Goal: Transaction & Acquisition: Purchase product/service

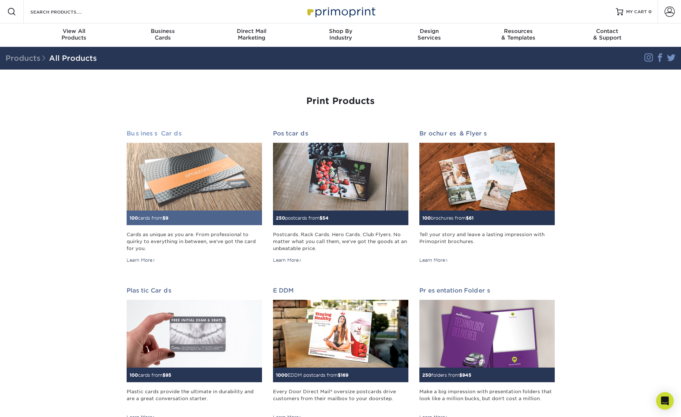
click at [191, 191] on img at bounding box center [194, 177] width 135 height 68
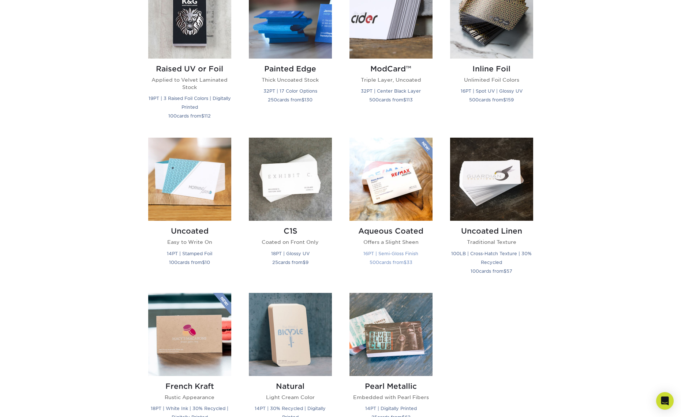
scroll to position [541, 0]
click at [375, 234] on h2 "Aqueous Coated" at bounding box center [391, 231] width 83 height 9
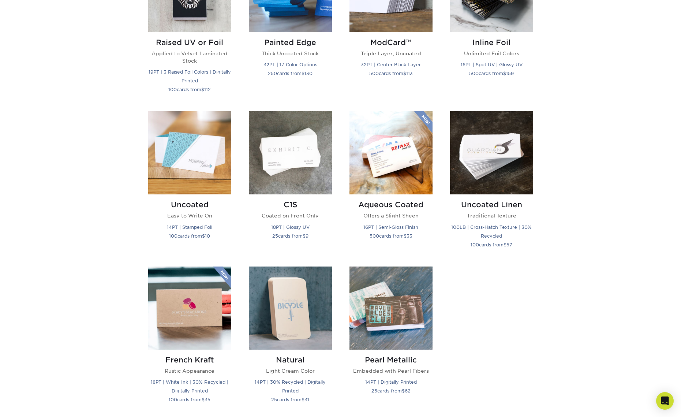
scroll to position [571, 0]
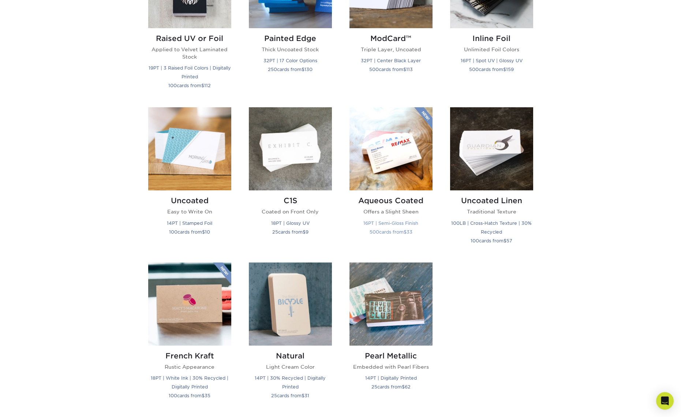
click at [368, 200] on h2 "Aqueous Coated" at bounding box center [391, 200] width 83 height 9
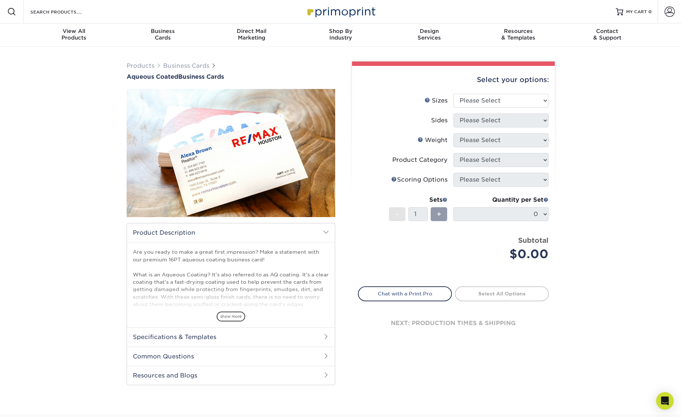
click at [465, 94] on div "Select your options:" at bounding box center [453, 80] width 191 height 28
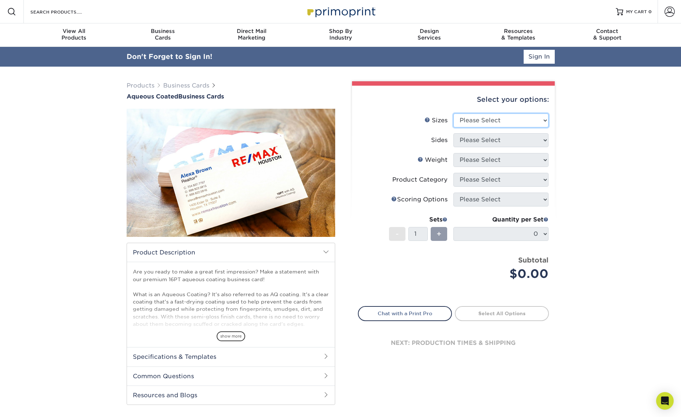
select select "2.00x3.50"
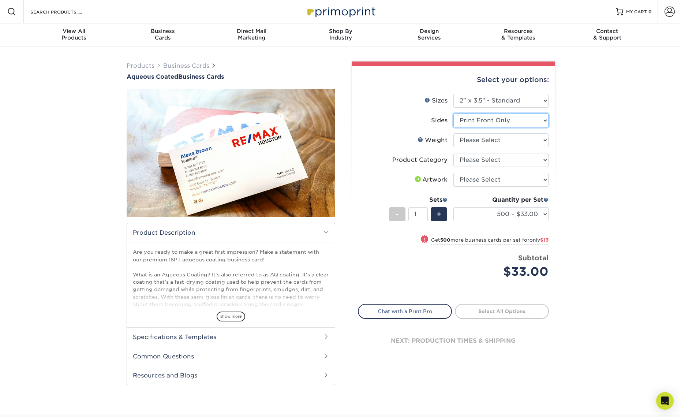
select select "13abbda7-1d64-4f25-8bb2-c179b224825d"
select select "16PT"
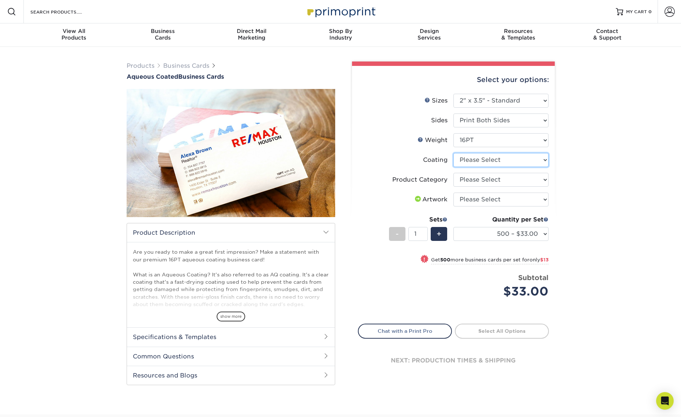
select select "d41dab50-ff65-4f4f-bb17-2afe4d36ae33"
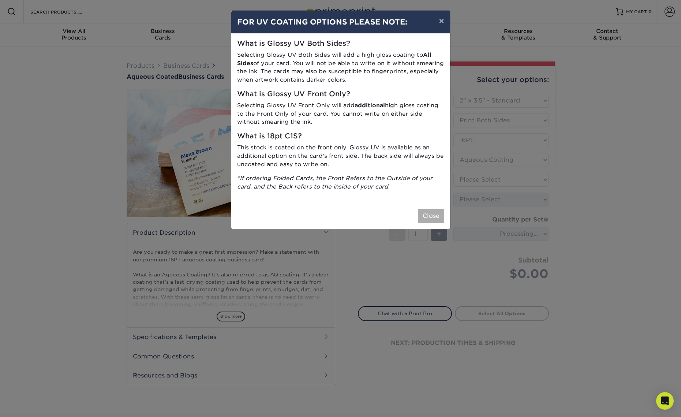
click at [425, 212] on button "Close" at bounding box center [431, 216] width 26 height 14
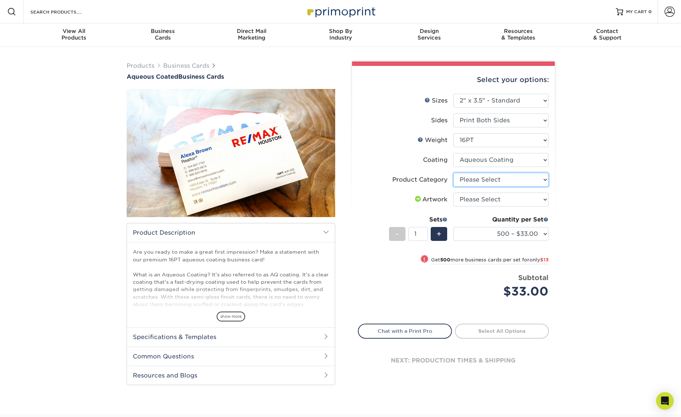
select select "3b5148f1-0588-4f88-a218-97bcfdce65c1"
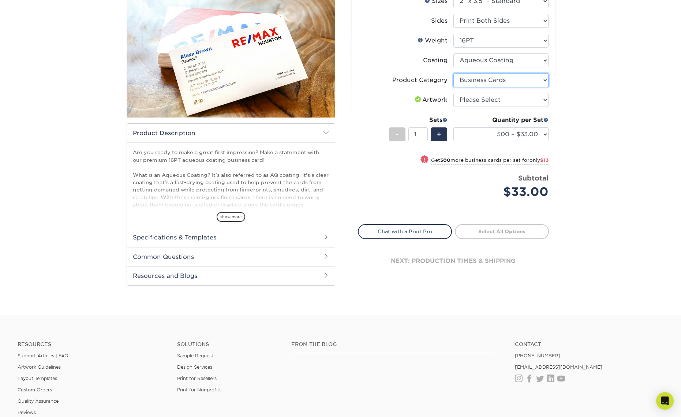
scroll to position [111, 0]
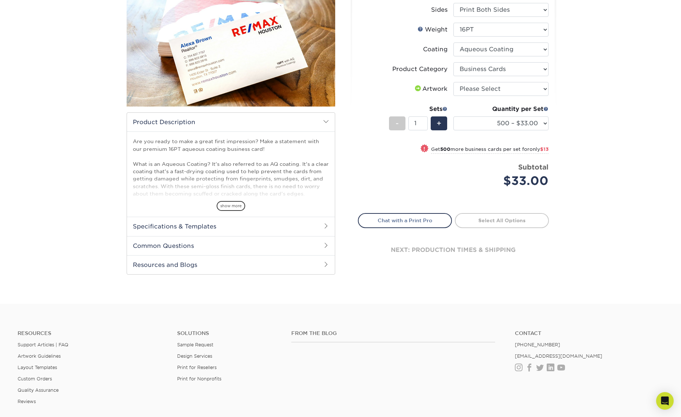
click at [201, 240] on h2 "Common Questions" at bounding box center [231, 245] width 208 height 19
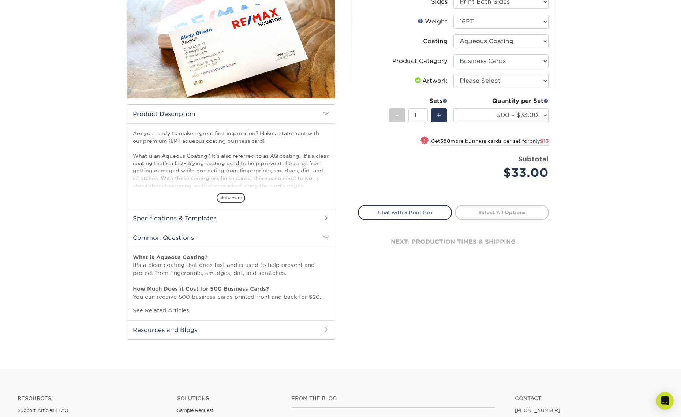
scroll to position [129, 0]
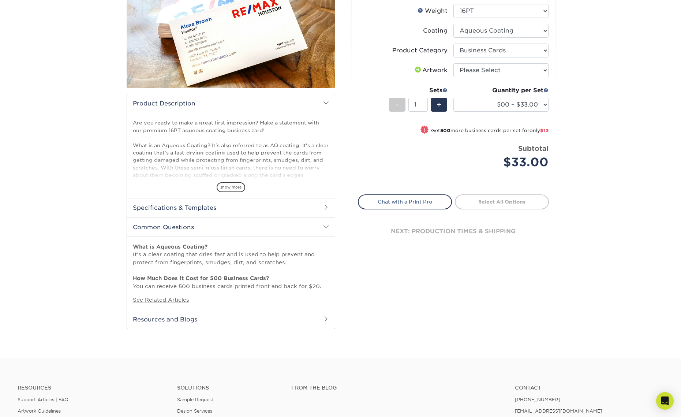
click at [193, 229] on h2 "Common Questions" at bounding box center [231, 226] width 208 height 19
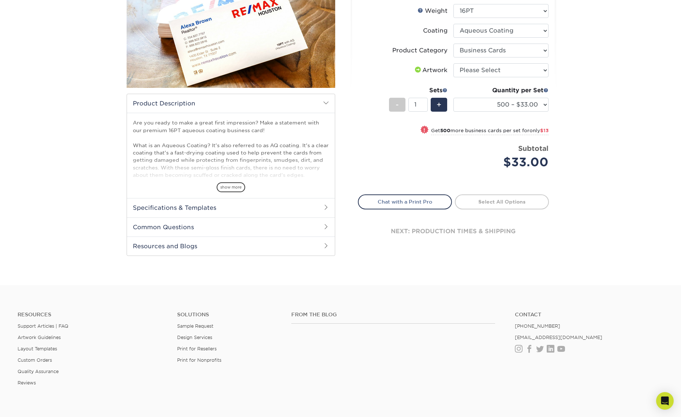
click at [325, 226] on span at bounding box center [326, 227] width 6 height 6
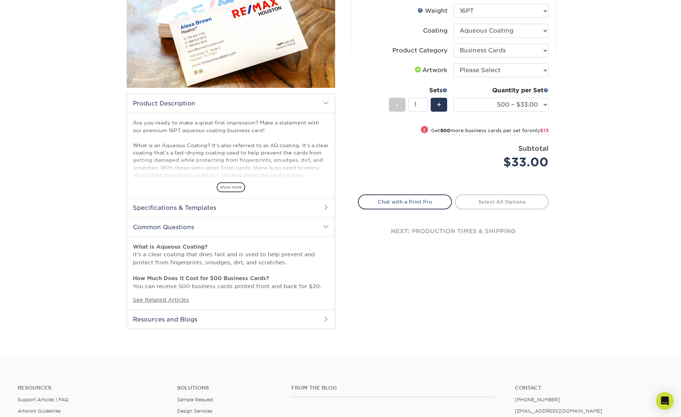
click at [323, 206] on h2 "Specifications & Templates" at bounding box center [231, 207] width 208 height 19
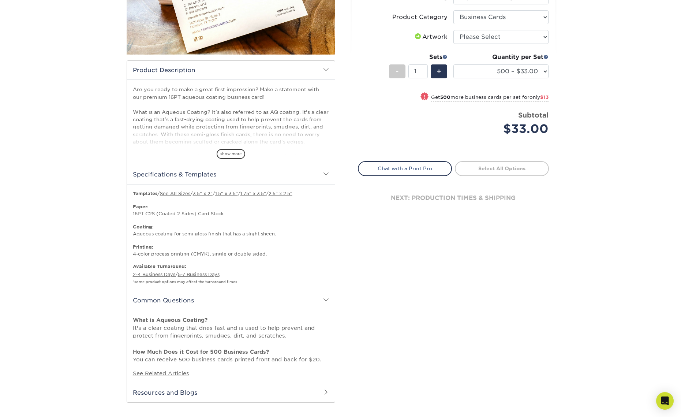
scroll to position [163, 0]
click at [437, 197] on div "next: production times & shipping" at bounding box center [453, 198] width 191 height 44
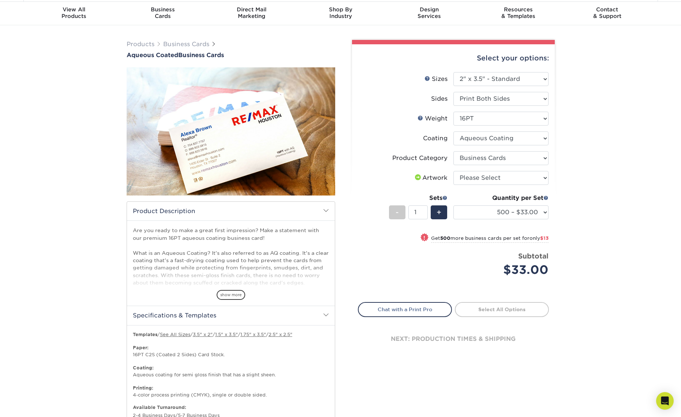
scroll to position [21, 0]
click at [478, 310] on link "Select All Options" at bounding box center [502, 309] width 94 height 15
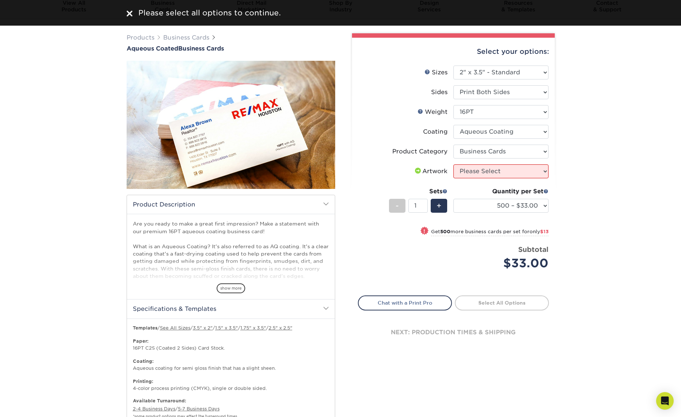
scroll to position [37, 0]
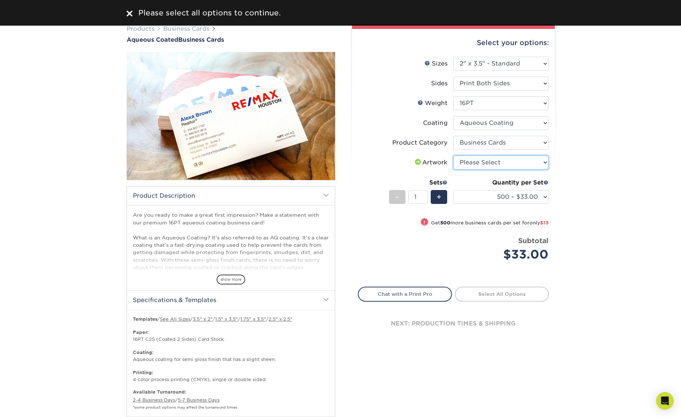
select select "upload"
click at [473, 291] on link "Proceed to Shipping" at bounding box center [502, 293] width 94 height 13
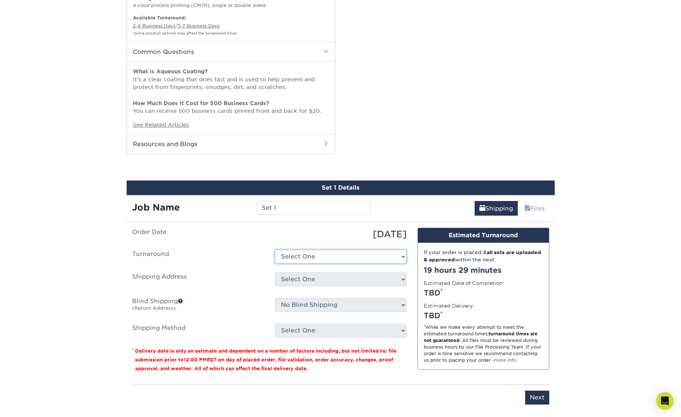
scroll to position [412, 0]
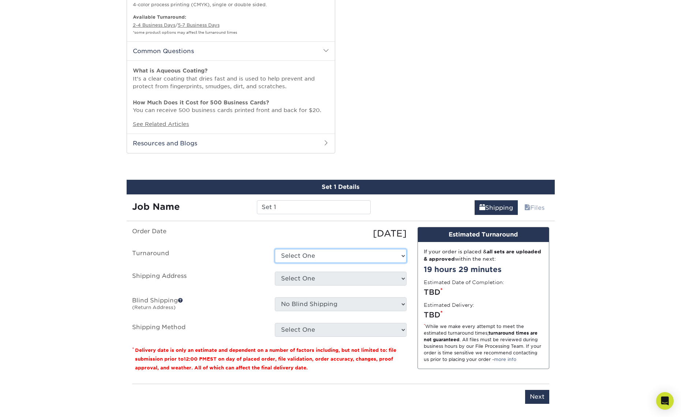
select select "6247fa13-6ec4-4bd5-81ce-27fae4b5d043"
select select "newaddress"
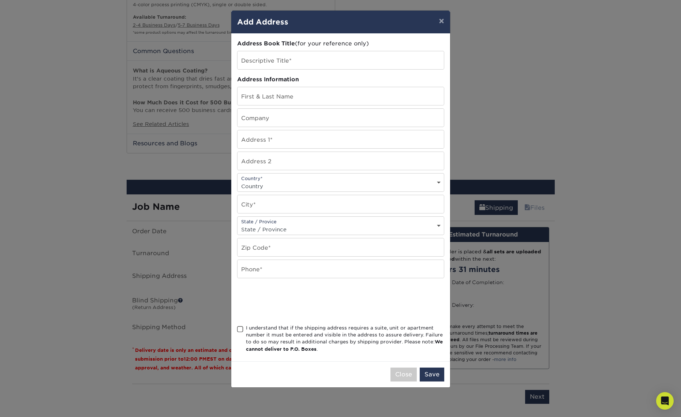
click at [474, 303] on div "× Add Address Address Book Title (for your reference only) Descriptive Title* A…" at bounding box center [340, 208] width 681 height 417
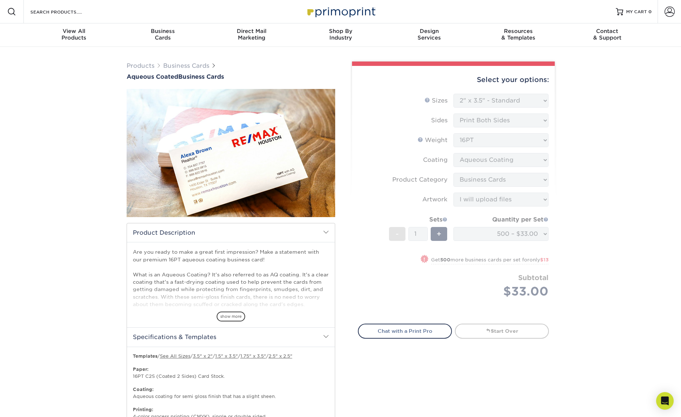
scroll to position [0, 0]
click at [642, 12] on span "MY CART" at bounding box center [636, 12] width 21 height 6
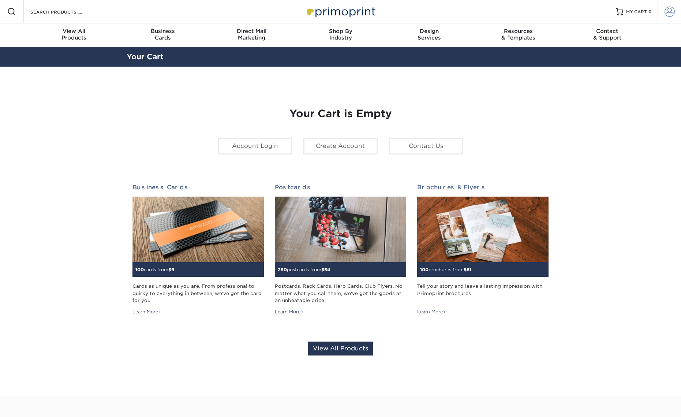
click at [668, 11] on span at bounding box center [670, 12] width 10 height 10
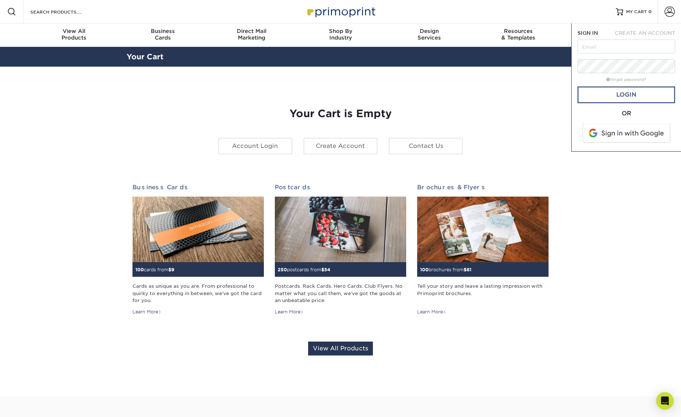
click at [615, 95] on link "Login" at bounding box center [627, 94] width 98 height 17
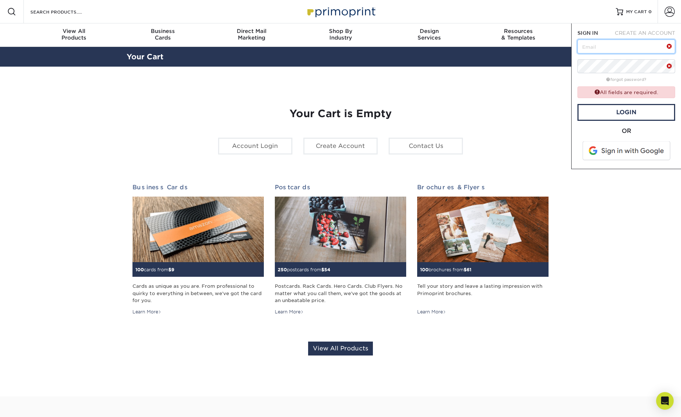
click at [595, 46] on input "text" at bounding box center [627, 47] width 98 height 14
type input "[EMAIL_ADDRESS][DOMAIN_NAME]"
click at [621, 108] on link "Login" at bounding box center [627, 112] width 98 height 17
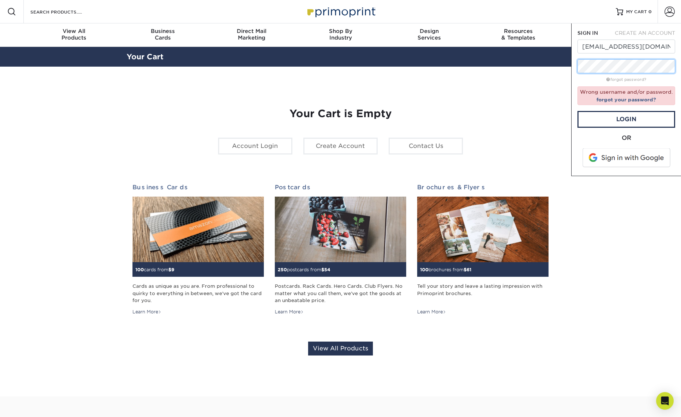
click at [555, 62] on div "Resources Menu Search Products Account SIGN IN CREATE AN ACCOUNT [EMAIL_ADDRESS…" at bounding box center [340, 305] width 681 height 611
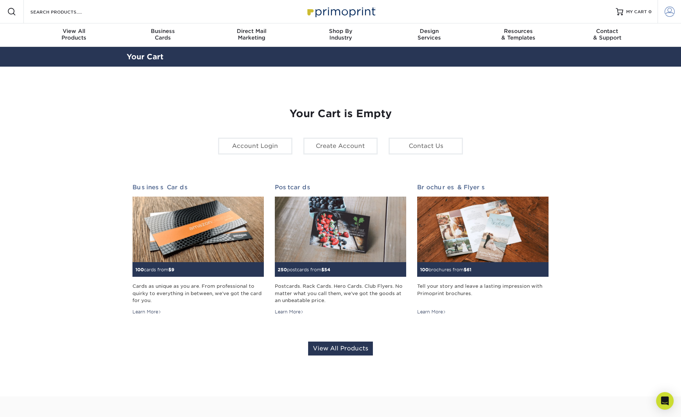
click at [672, 15] on span at bounding box center [670, 12] width 10 height 10
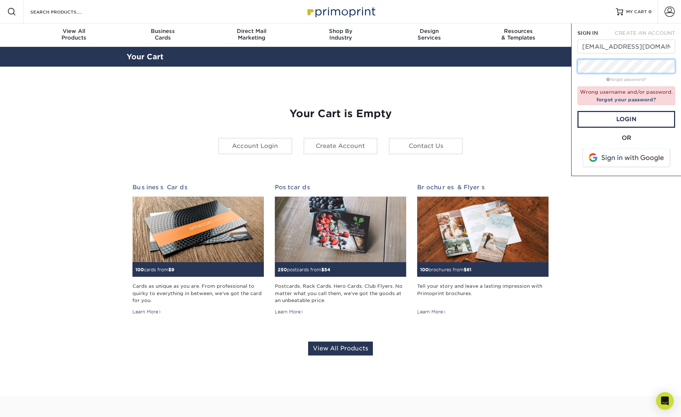
click at [567, 63] on div "Resources Menu Search Products Account SIGN IN CREATE AN ACCOUNT [EMAIL_ADDRESS…" at bounding box center [340, 305] width 681 height 611
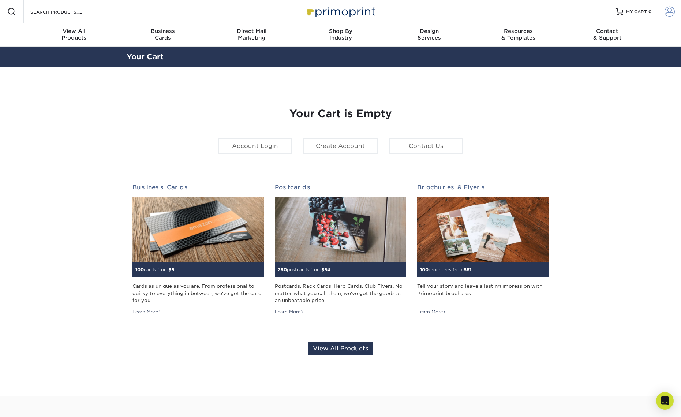
click at [671, 14] on span at bounding box center [670, 12] width 10 height 10
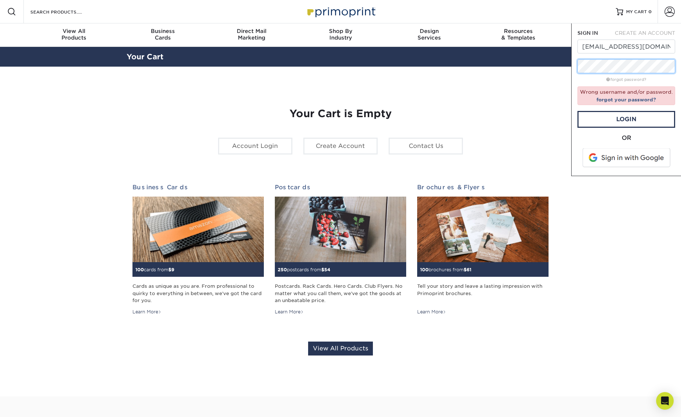
click at [563, 64] on div "Resources Menu Search Products Account SIGN IN CREATE AN ACCOUNT [EMAIL_ADDRESS…" at bounding box center [340, 305] width 681 height 611
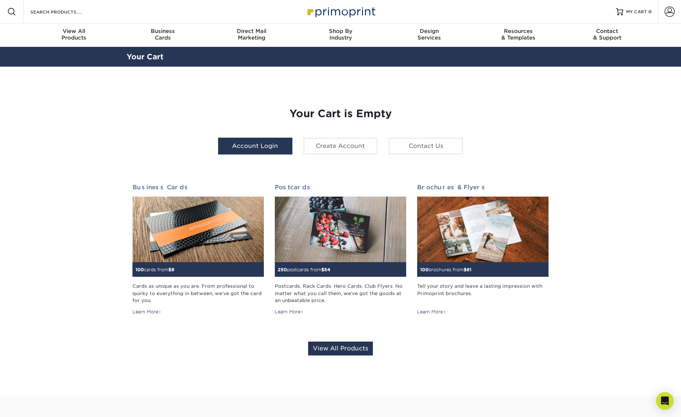
click at [253, 143] on link "Account Login" at bounding box center [255, 146] width 74 height 17
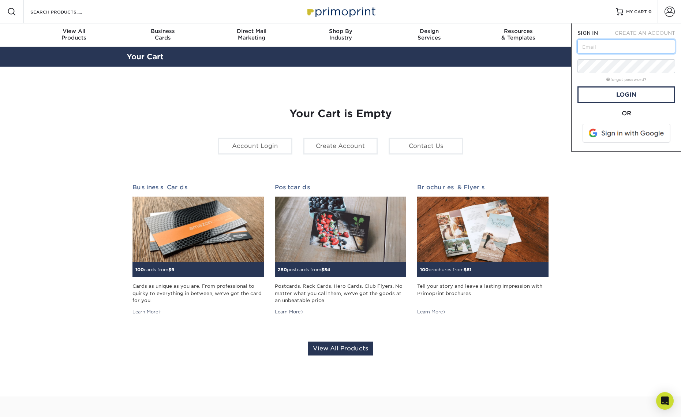
click at [601, 50] on input "text" at bounding box center [627, 47] width 98 height 14
type input "[EMAIL_ADDRESS][DOMAIN_NAME]"
click at [623, 86] on link "Login" at bounding box center [627, 94] width 98 height 17
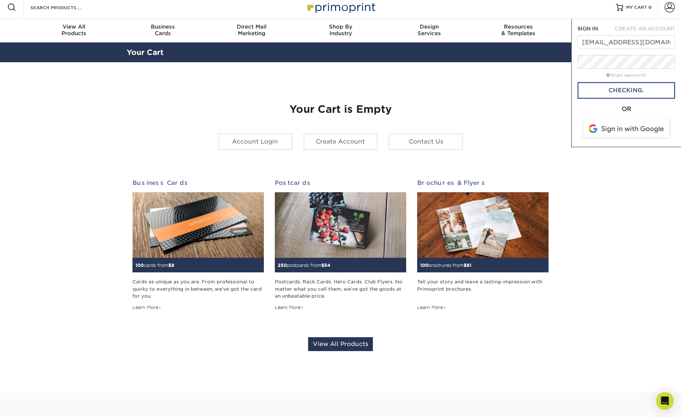
scroll to position [5, 0]
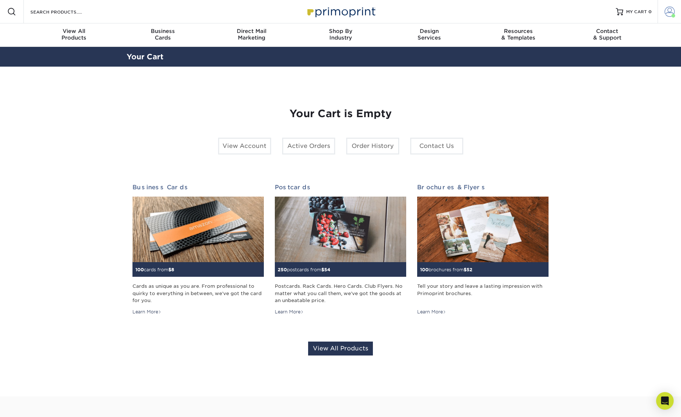
click at [673, 12] on span at bounding box center [670, 12] width 10 height 10
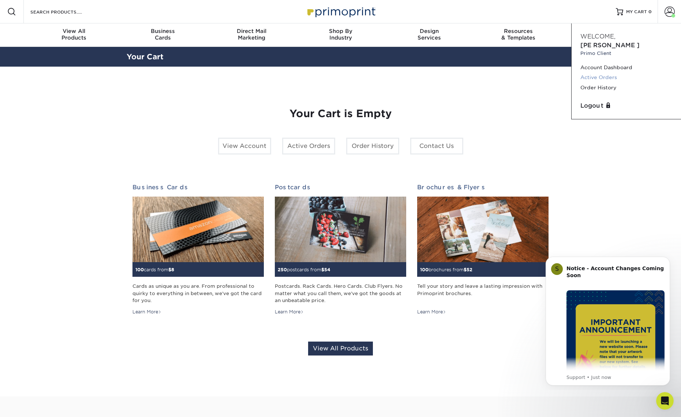
click at [609, 72] on link "Active Orders" at bounding box center [627, 77] width 92 height 10
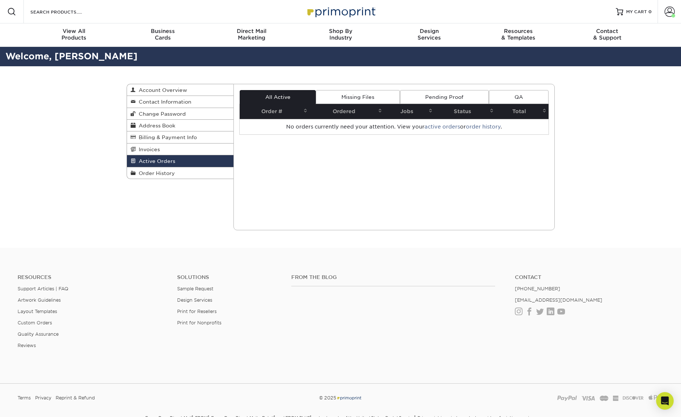
click at [346, 112] on th "Ordered" at bounding box center [347, 111] width 75 height 15
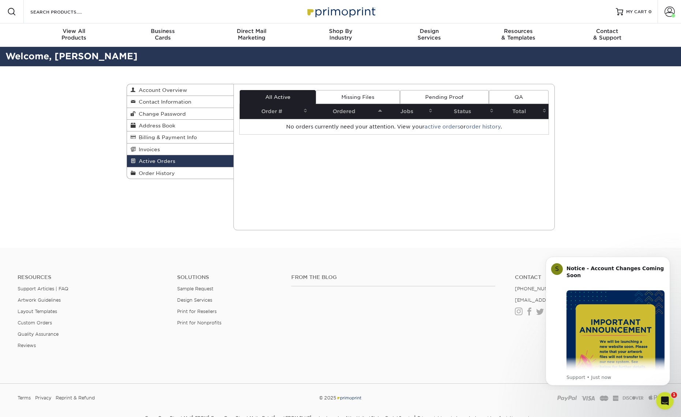
click at [343, 110] on th "Ordered" at bounding box center [347, 111] width 75 height 15
click at [163, 133] on link "Billing & Payment Info" at bounding box center [180, 137] width 107 height 12
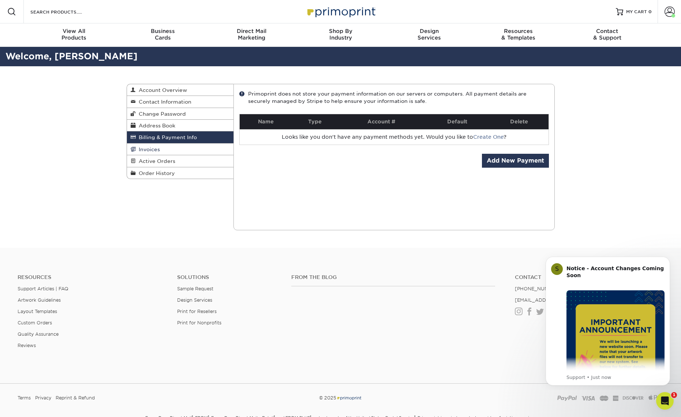
click at [160, 147] on link "Invoices" at bounding box center [180, 150] width 107 height 12
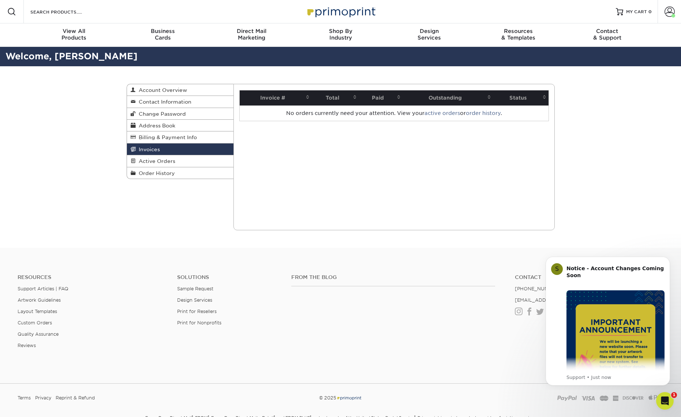
click at [373, 97] on th "Paid" at bounding box center [381, 97] width 44 height 15
click at [147, 170] on span "Order History" at bounding box center [155, 173] width 39 height 6
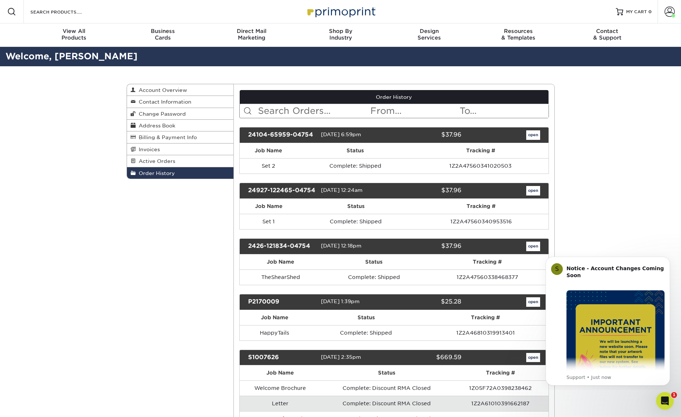
click at [529, 246] on link "open" at bounding box center [533, 247] width 14 height 10
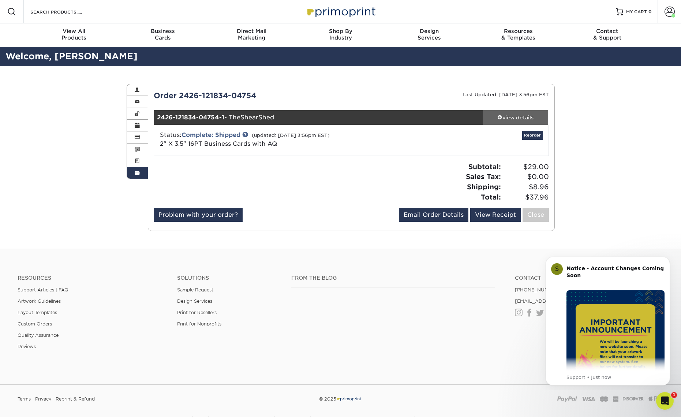
click at [498, 118] on span at bounding box center [500, 117] width 5 height 5
